Goal: Find specific page/section: Find specific page/section

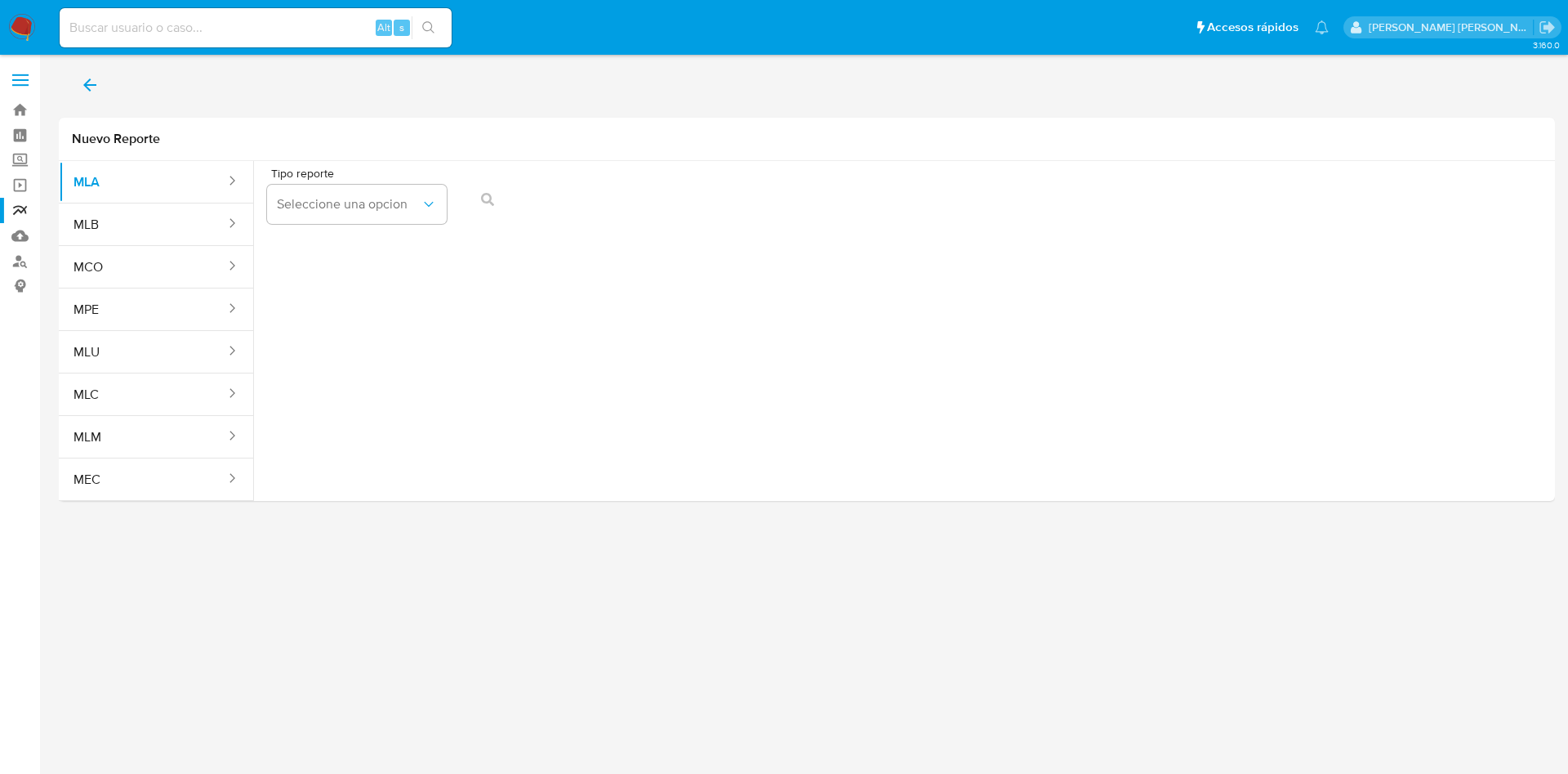
click at [171, 16] on div "Alt s" at bounding box center [255, 28] width 392 height 39
click at [166, 27] on input at bounding box center [255, 28] width 392 height 21
paste input "1158603985"
type input "1158603985"
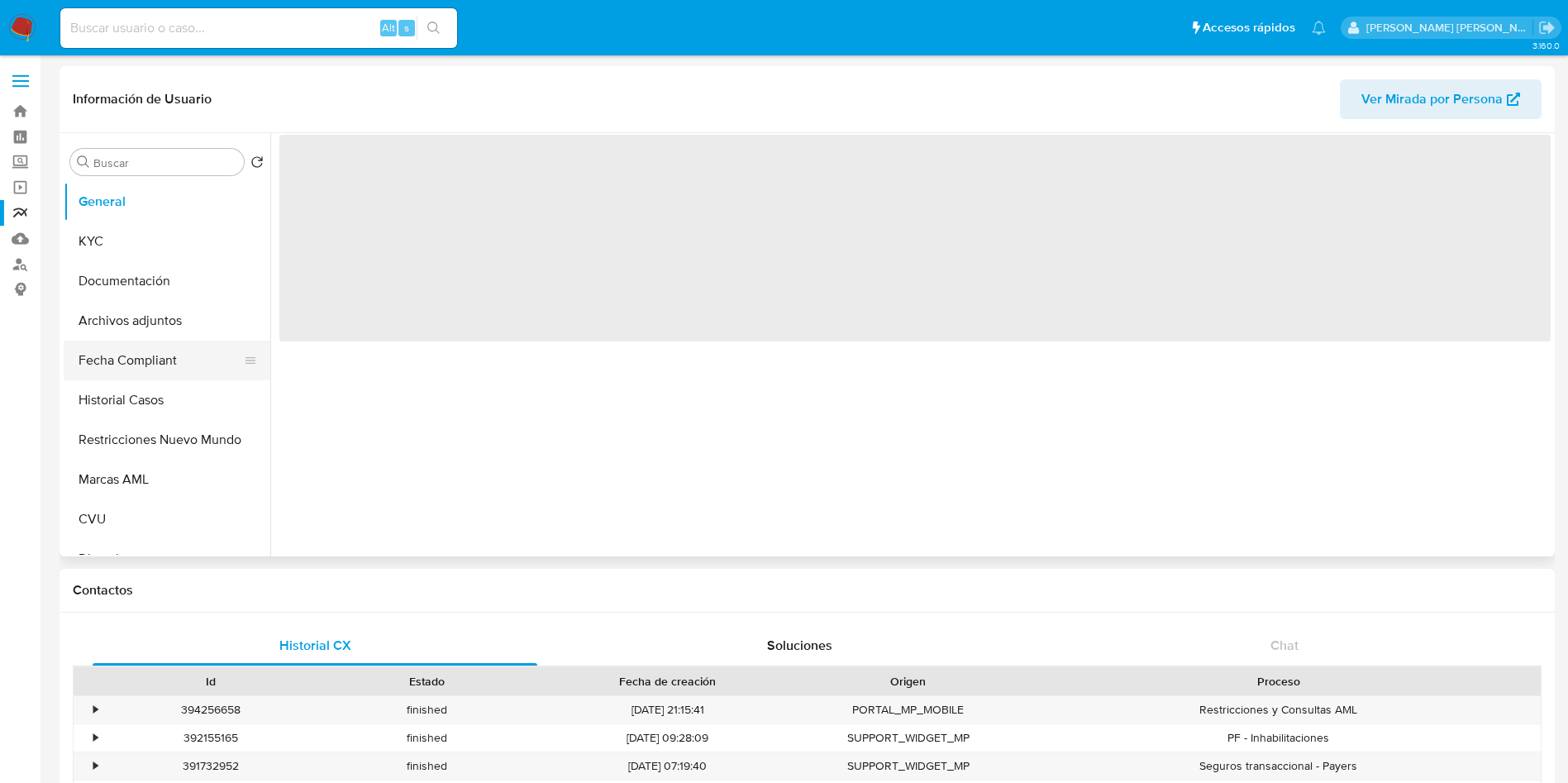
select select "10"
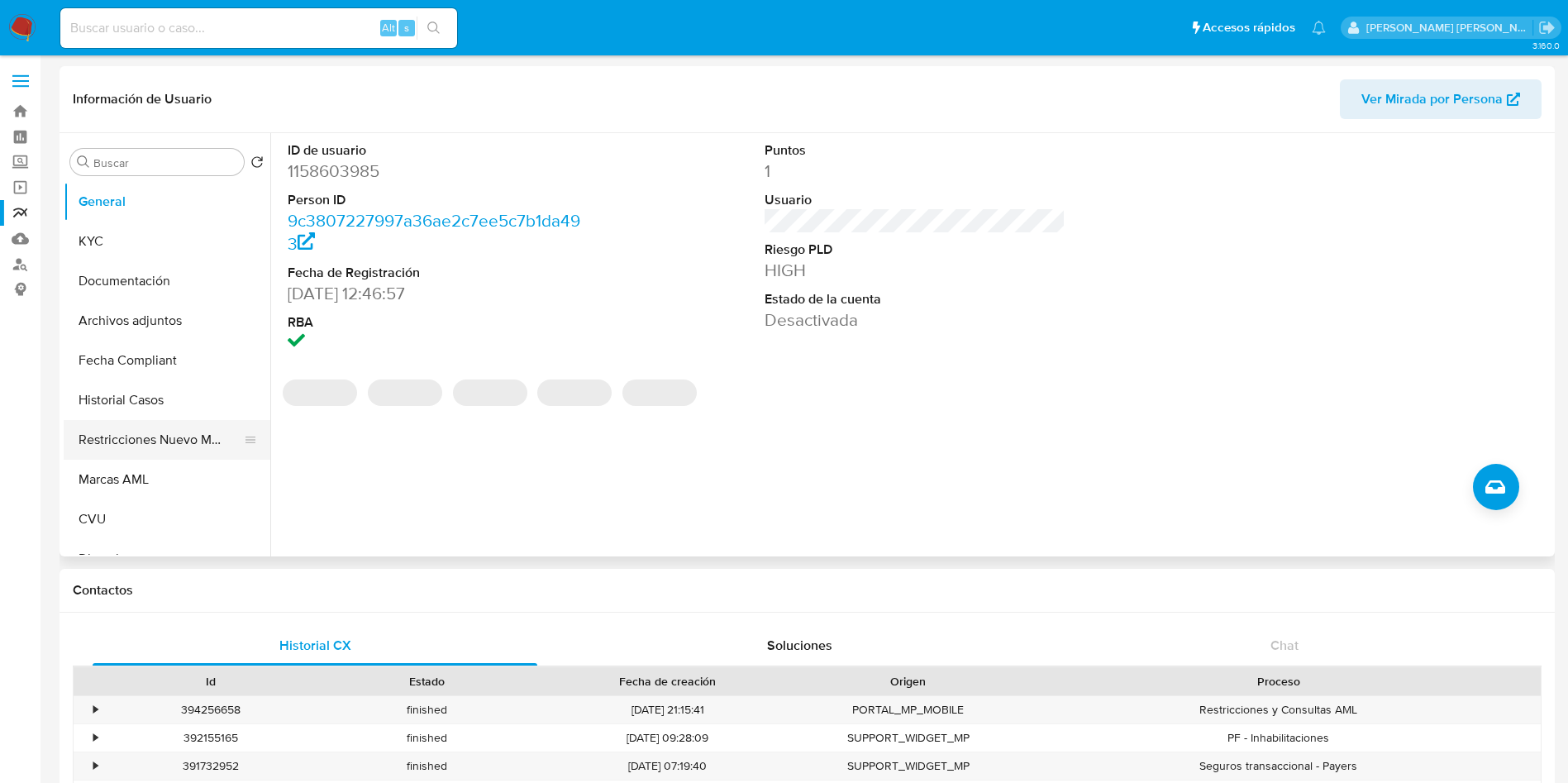
click at [146, 442] on button "Restricciones Nuevo Mundo" at bounding box center [160, 440] width 193 height 40
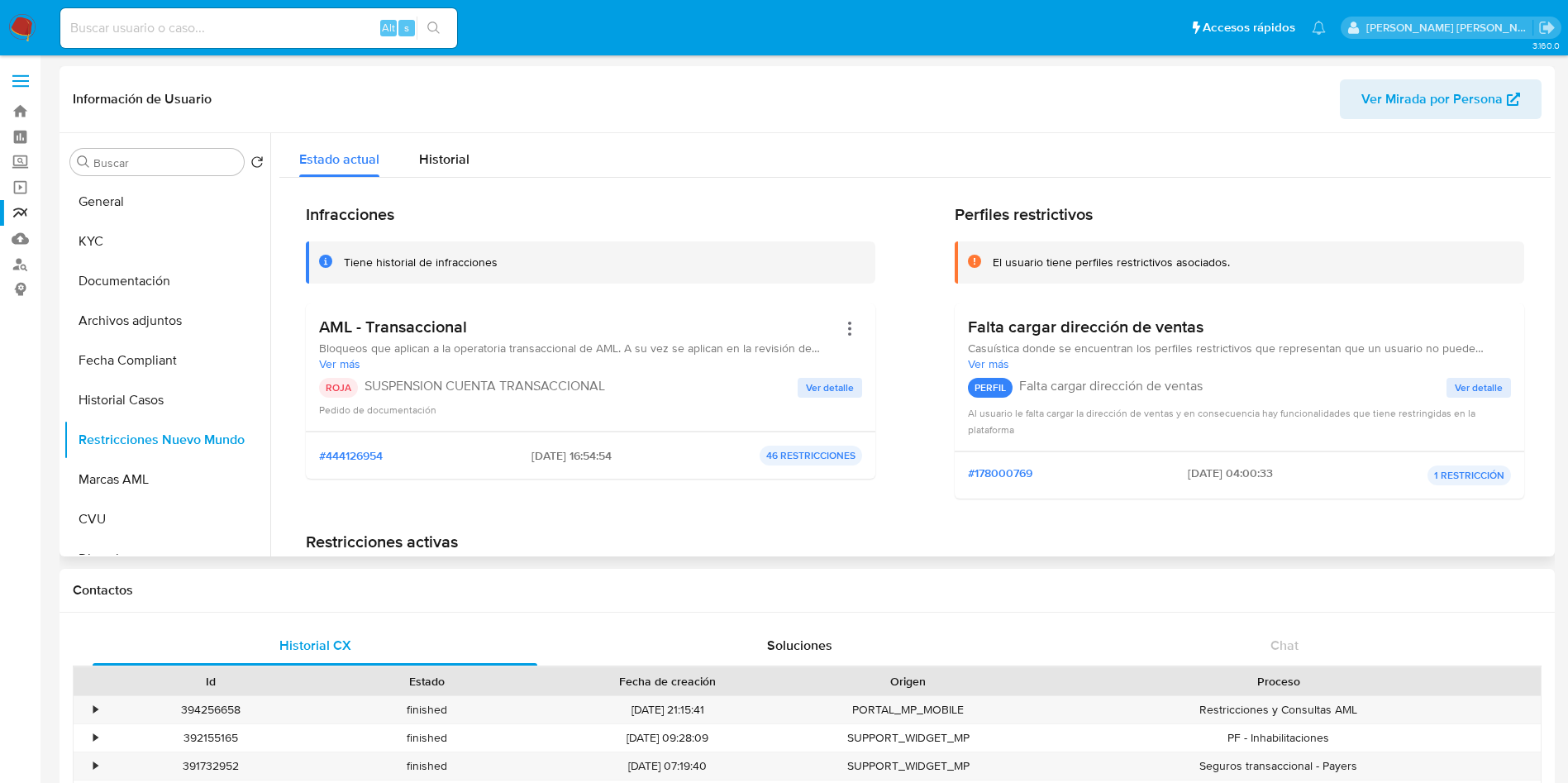
drag, startPoint x: 573, startPoint y: 455, endPoint x: 512, endPoint y: 458, distance: 61.1
click at [532, 458] on span "[DATE] 16:54:54" at bounding box center [571, 456] width 80 height 15
